Goal: Task Accomplishment & Management: Use online tool/utility

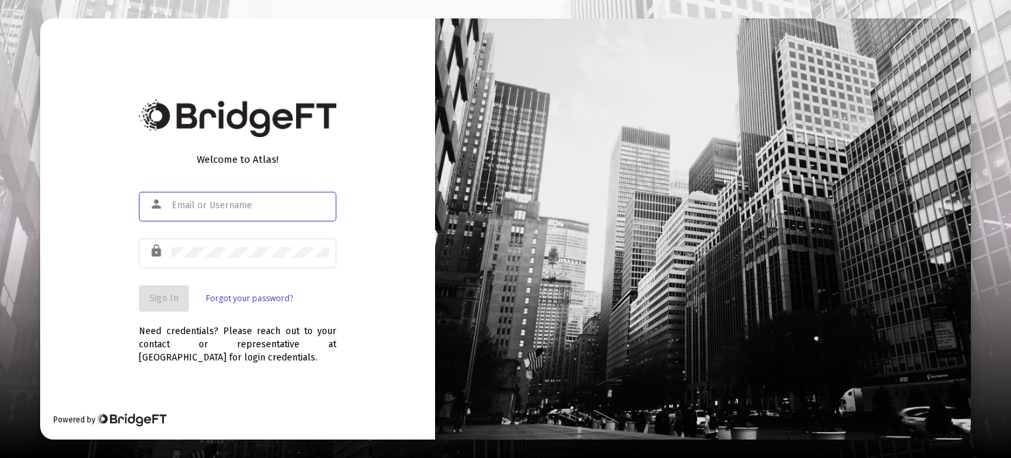
type input "[PERSON_NAME][EMAIL_ADDRESS][DOMAIN_NAME]"
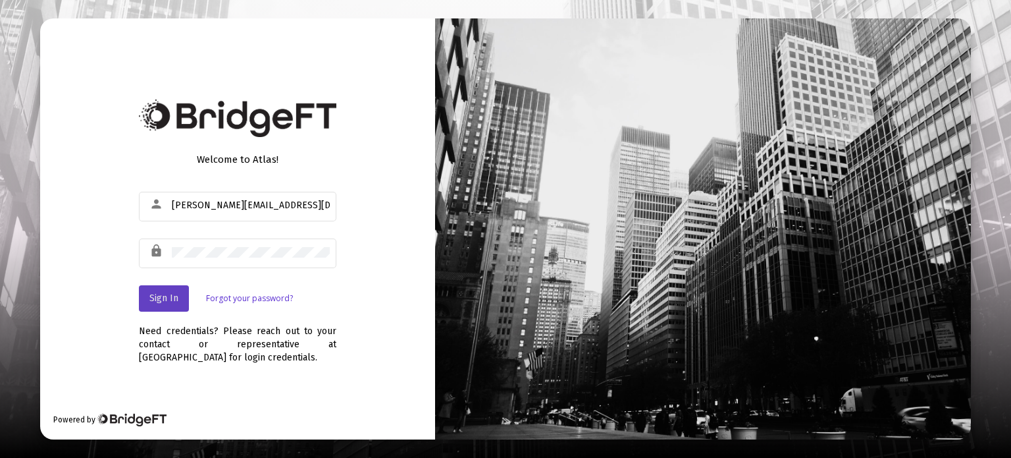
click at [171, 302] on span "Sign In" at bounding box center [163, 297] width 29 height 11
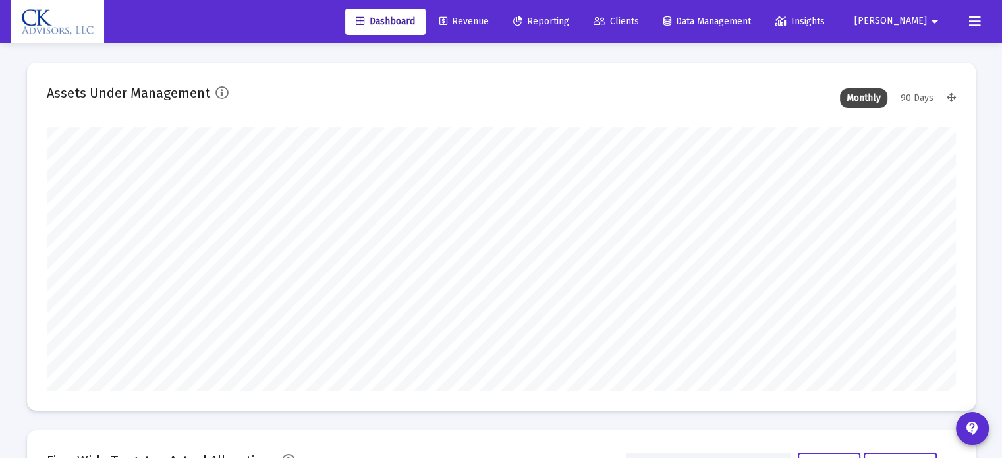
type input "[DATE]"
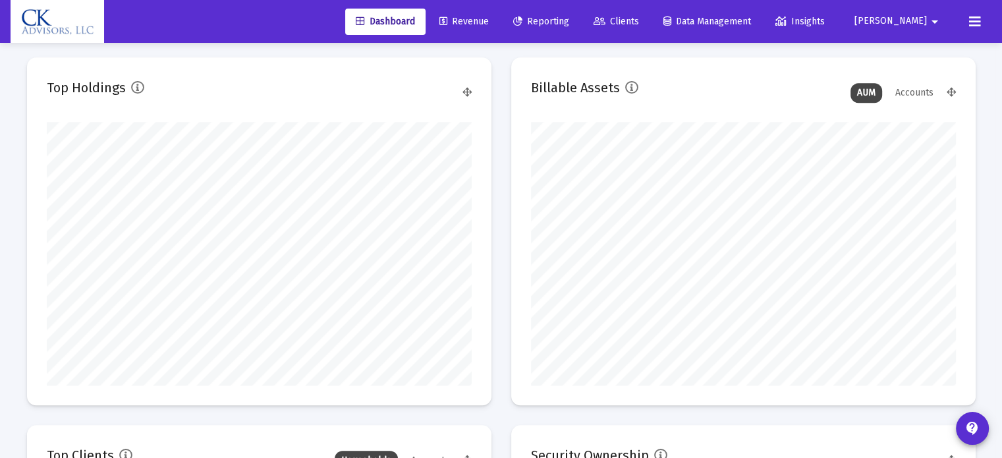
scroll to position [1185, 0]
click at [569, 20] on span "Reporting" at bounding box center [541, 21] width 56 height 11
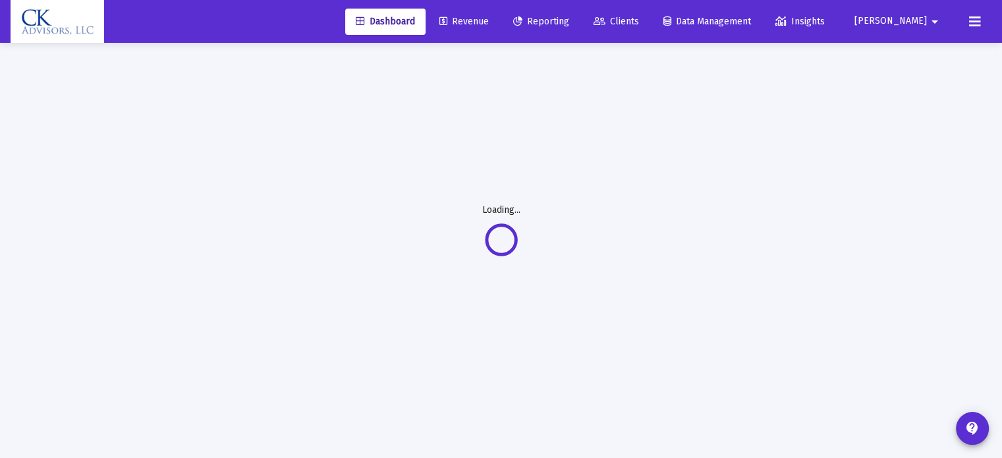
scroll to position [47, 0]
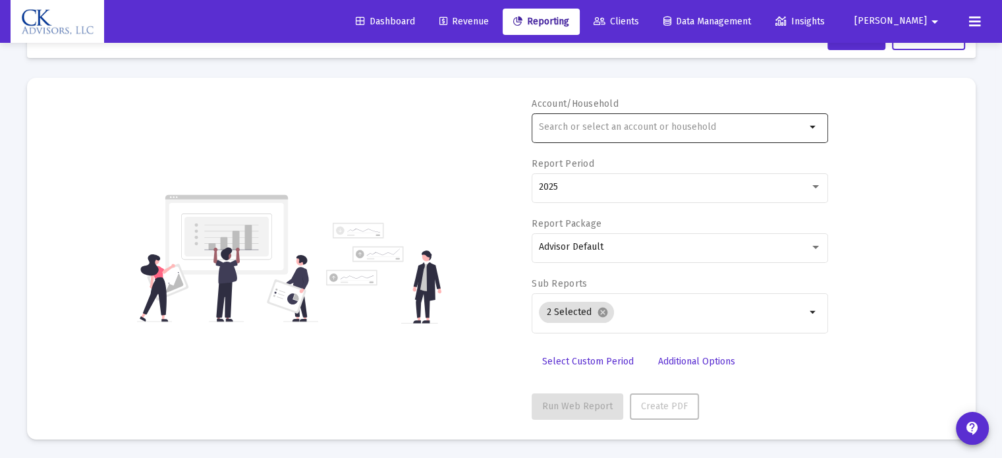
click at [541, 120] on div at bounding box center [672, 127] width 267 height 32
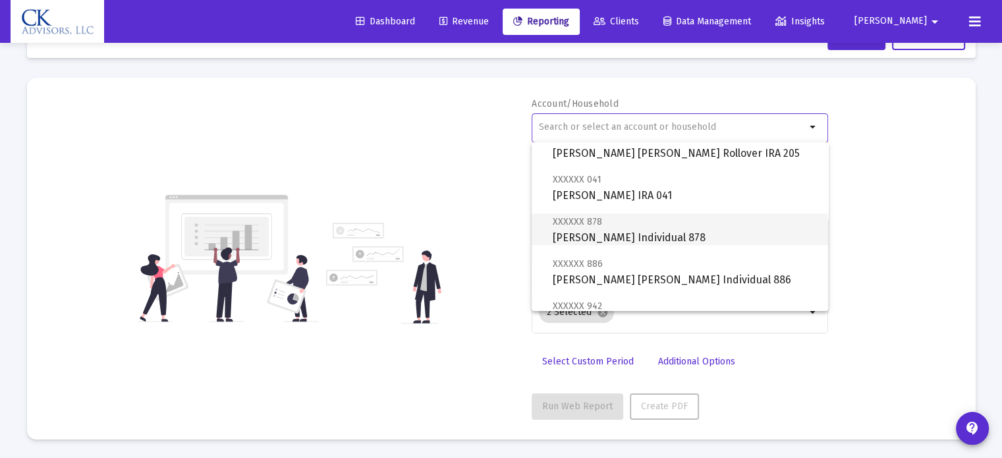
scroll to position [658, 0]
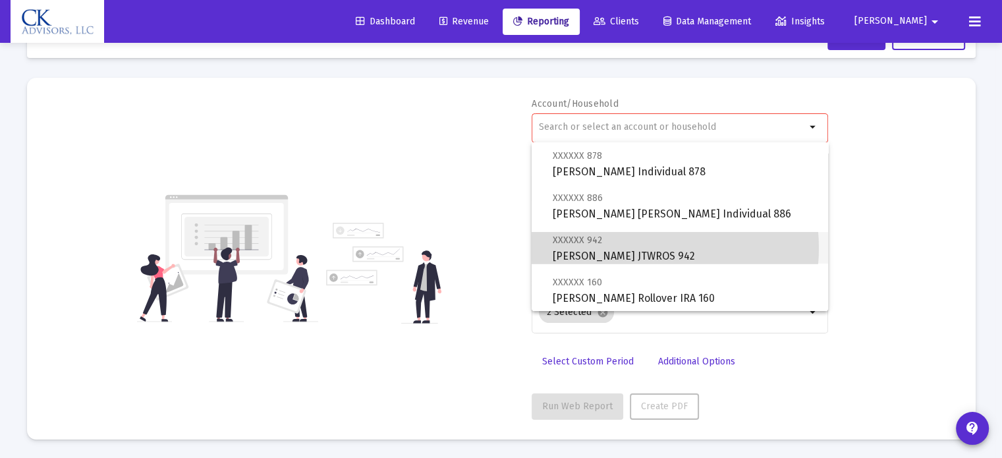
click at [632, 248] on span "XXXXXX 942 [PERSON_NAME] JTWROS 942" at bounding box center [684, 248] width 265 height 32
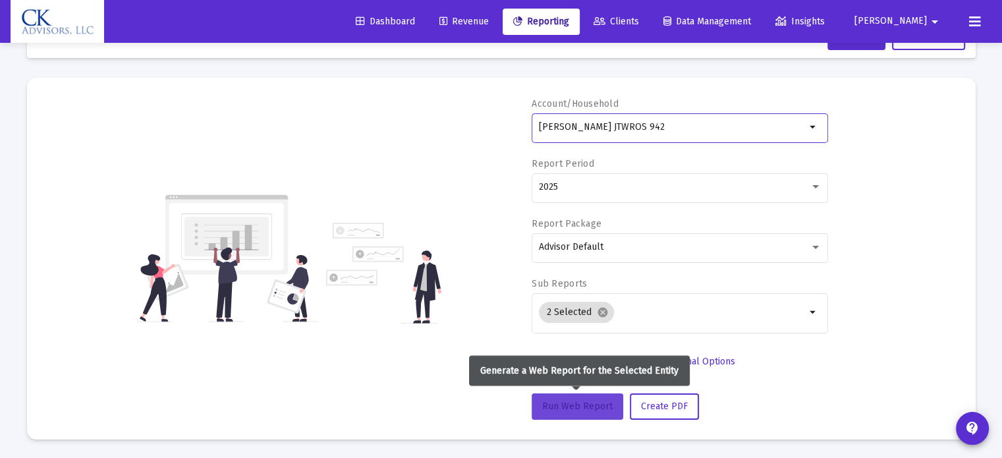
click at [577, 406] on span "Run Web Report" at bounding box center [577, 405] width 70 height 11
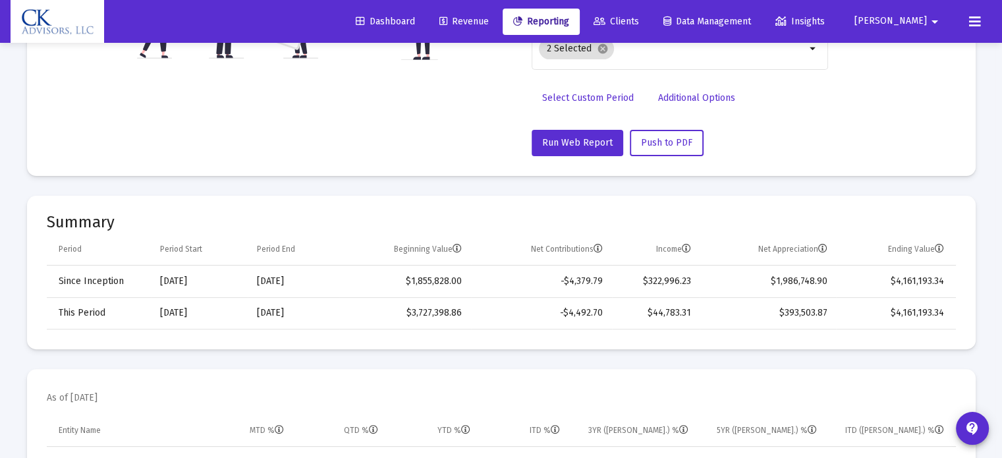
scroll to position [369, 0]
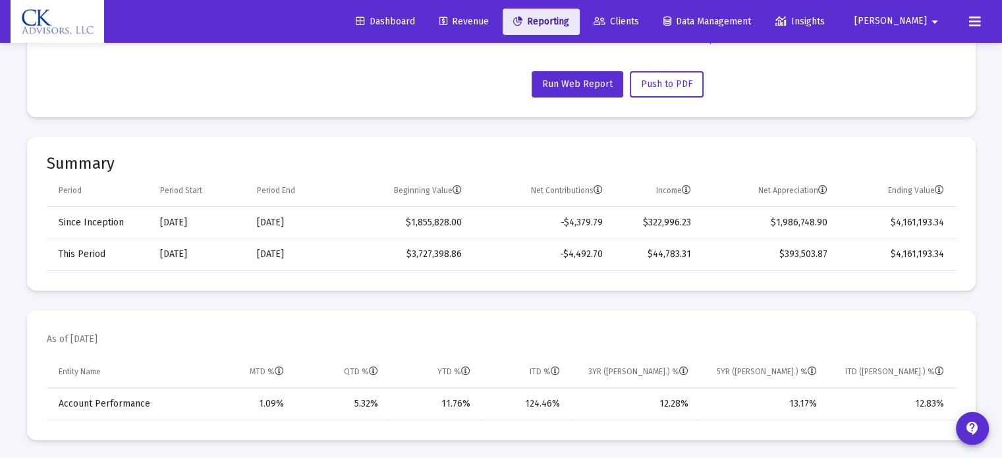
click at [563, 21] on span "Reporting" at bounding box center [541, 21] width 56 height 11
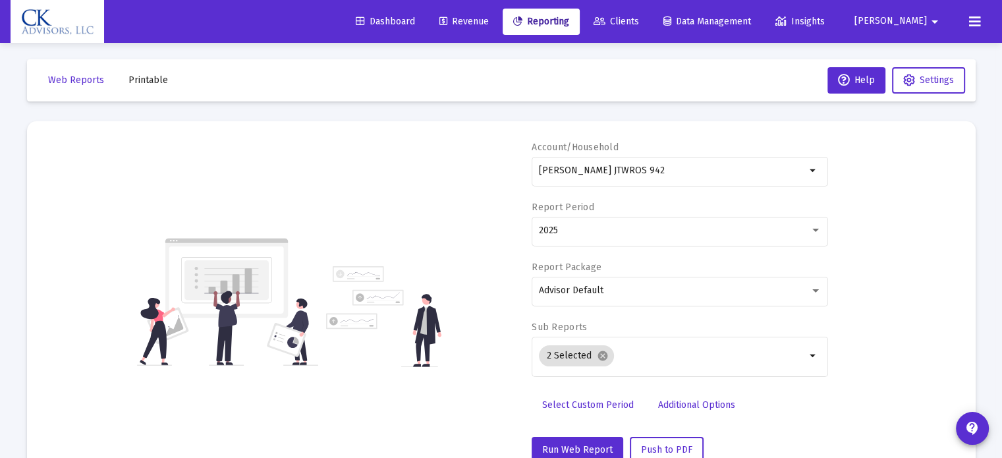
scroll to position [0, 0]
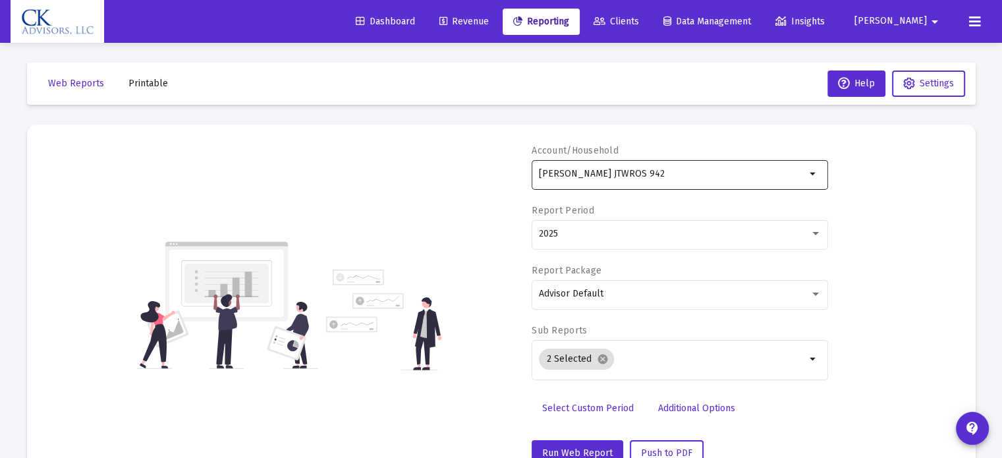
click at [811, 175] on mat-icon "arrow_drop_down" at bounding box center [813, 174] width 16 height 16
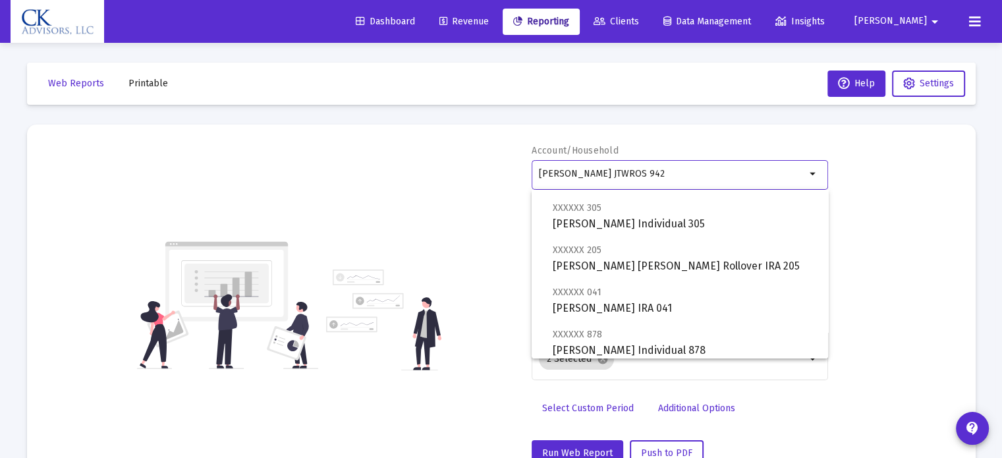
scroll to position [593, 0]
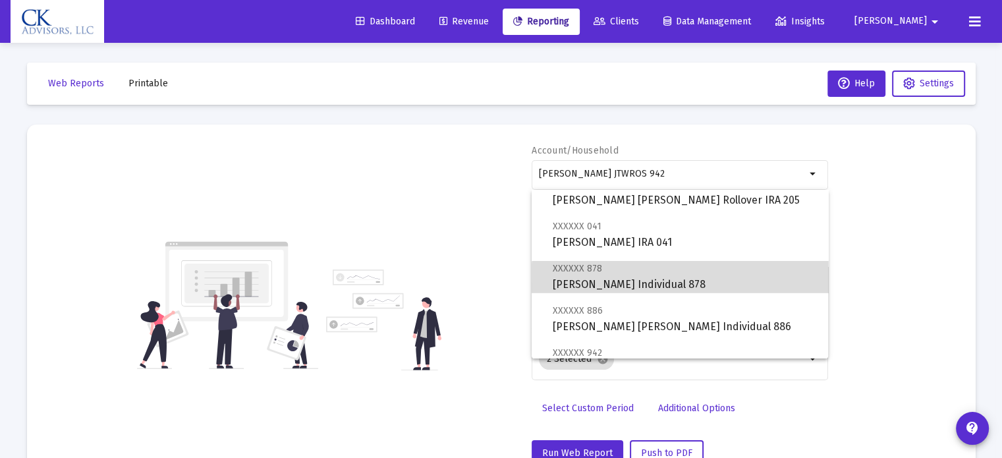
click at [698, 279] on span "XXXXXX 878 [PERSON_NAME] Individual 878" at bounding box center [684, 276] width 265 height 32
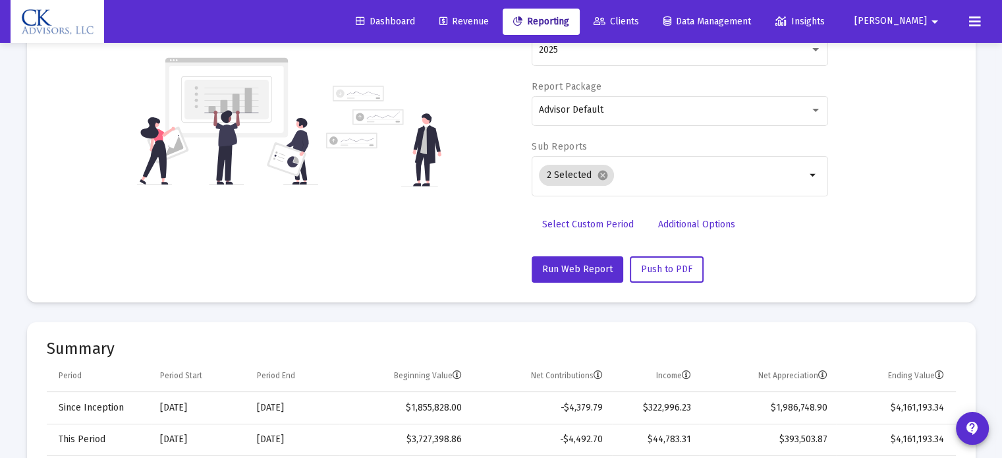
scroll to position [198, 0]
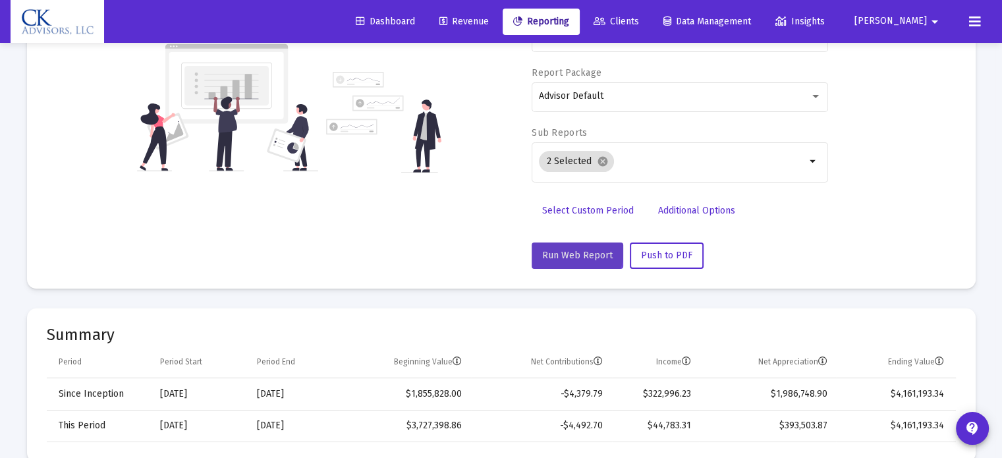
click at [570, 250] on span "Run Web Report" at bounding box center [577, 255] width 70 height 11
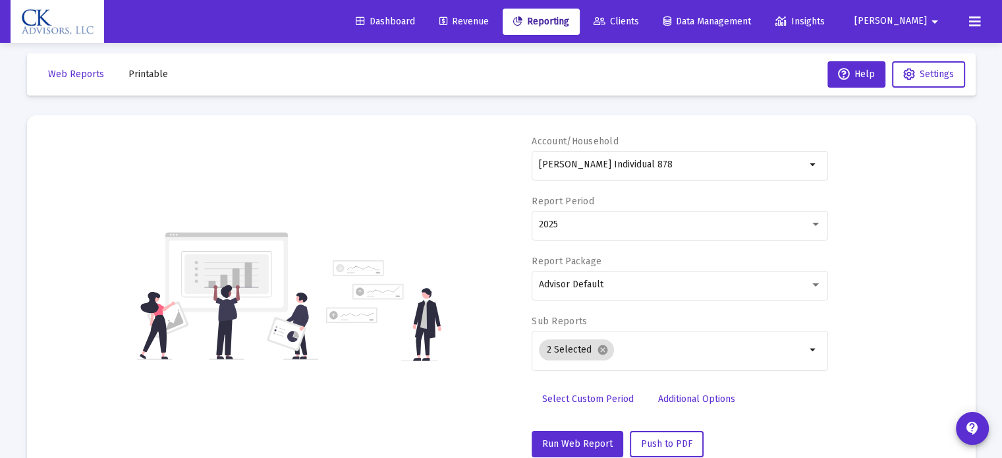
scroll to position [0, 0]
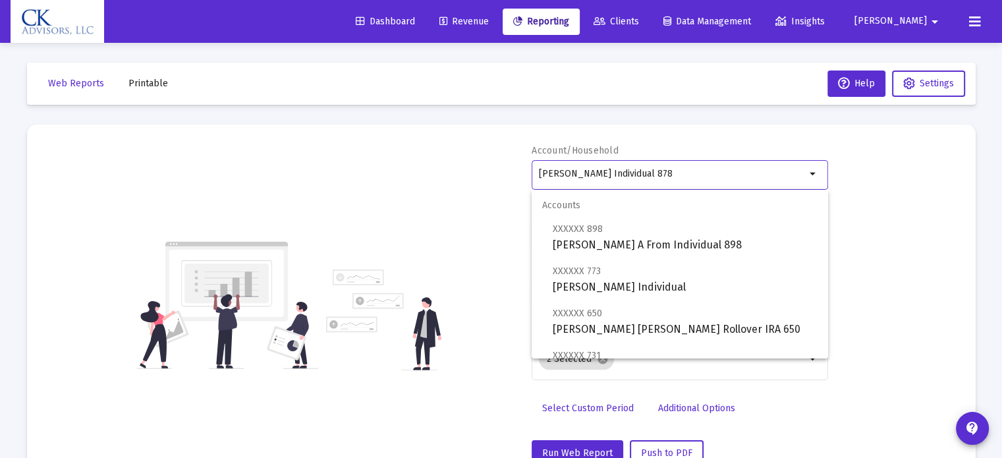
drag, startPoint x: 675, startPoint y: 176, endPoint x: 488, endPoint y: 223, distance: 192.8
click at [488, 223] on div "Account/Household [PERSON_NAME] Individual 878 arrow_drop_down Report Period 20…" at bounding box center [501, 305] width 909 height 322
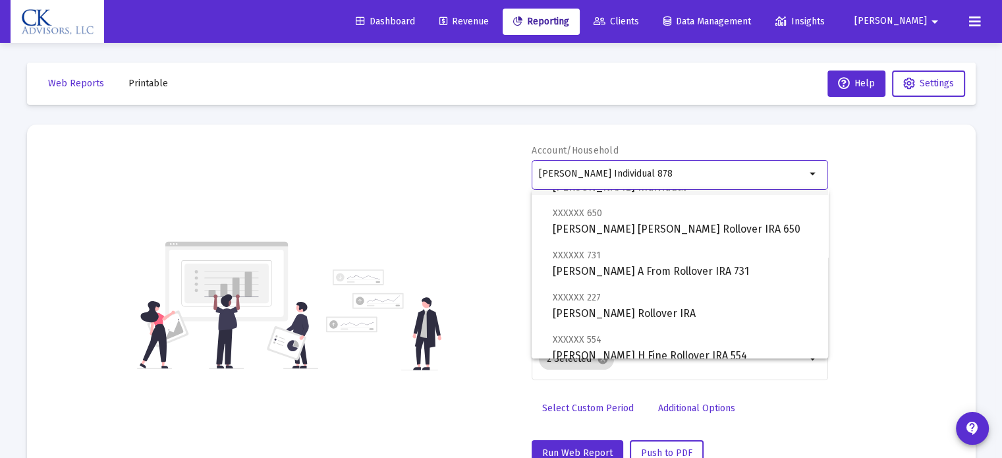
scroll to position [132, 0]
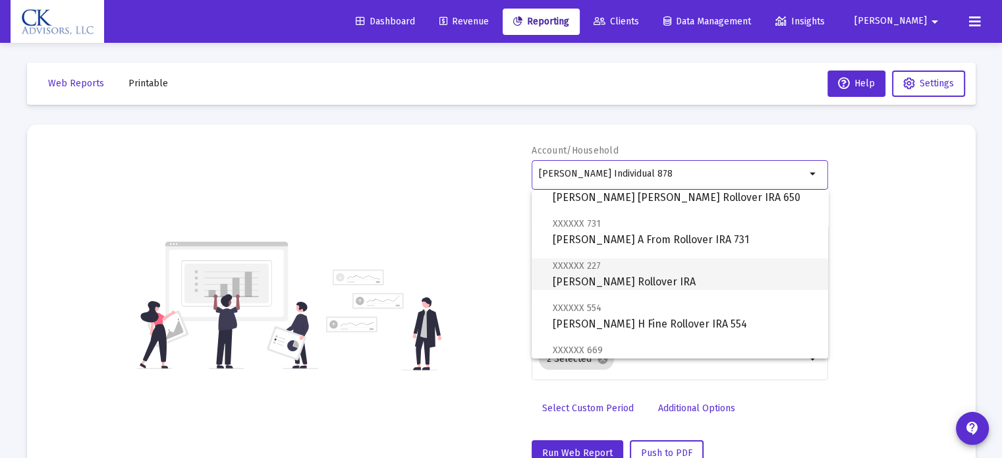
click at [589, 278] on span "XXXXXX 227 [PERSON_NAME] Rollover IRA" at bounding box center [684, 273] width 265 height 32
type input "[PERSON_NAME] Rollover IRA"
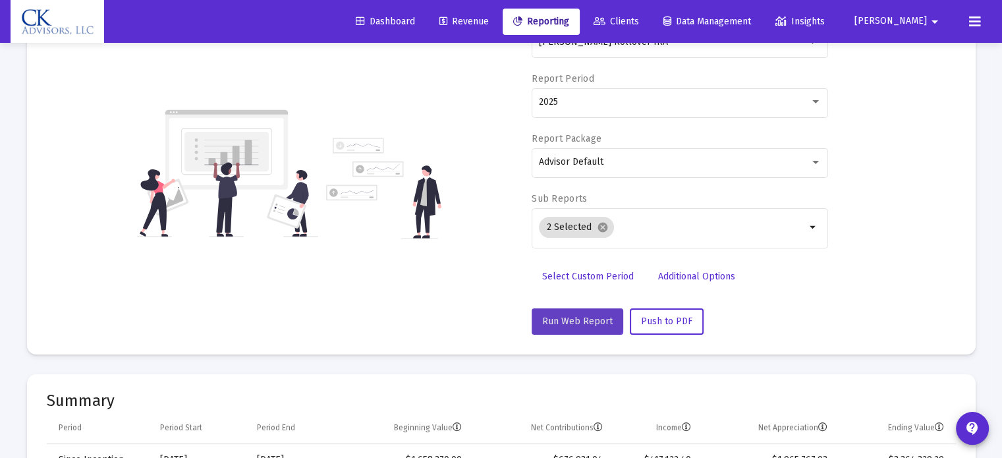
click at [572, 310] on button "Run Web Report" at bounding box center [577, 321] width 92 height 26
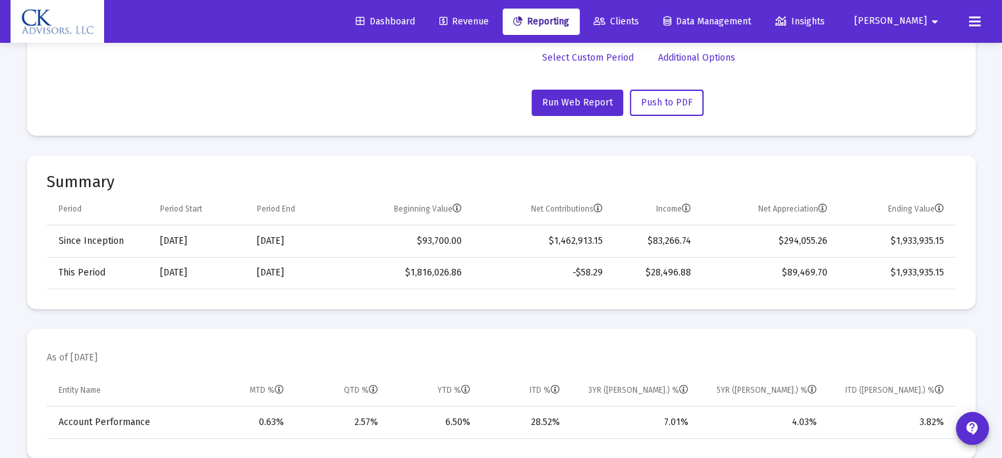
scroll to position [369, 0]
